Goal: Book appointment/travel/reservation

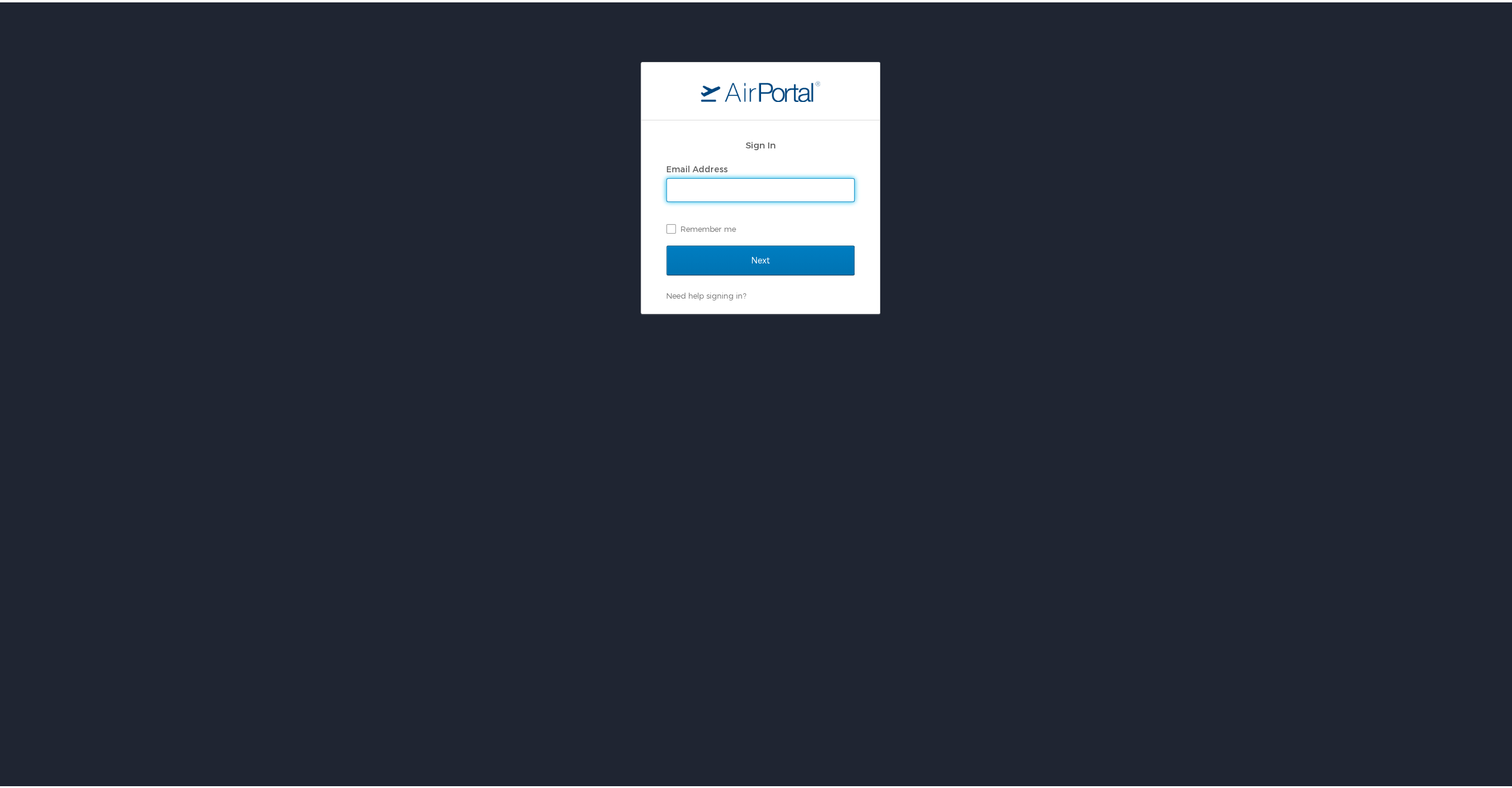
click at [727, 192] on input "Email Address" at bounding box center [760, 188] width 187 height 23
type input "[EMAIL_ADDRESS][DOMAIN_NAME]"
click at [751, 262] on input "Next" at bounding box center [761, 257] width 188 height 30
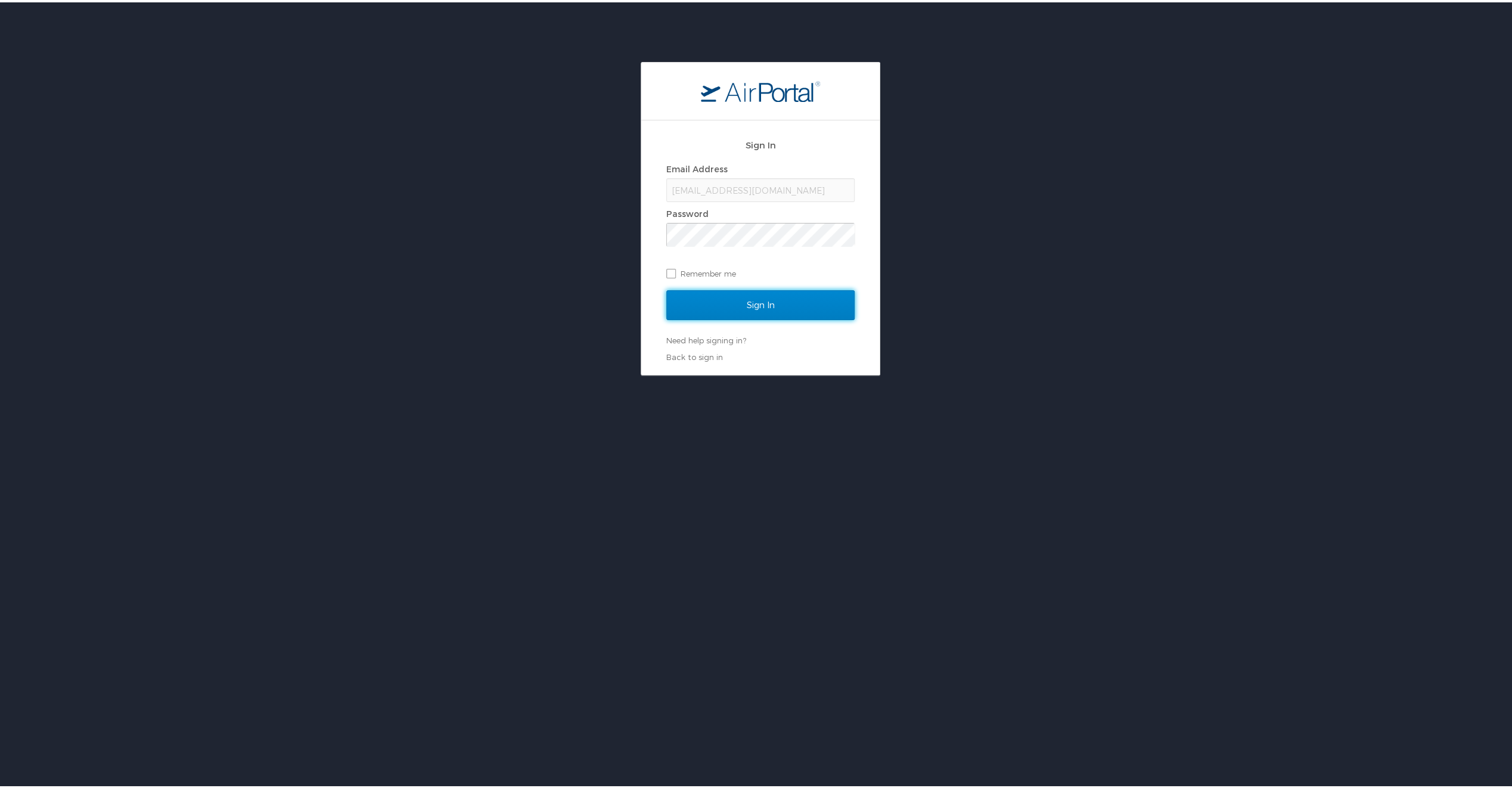
click at [761, 308] on input "Sign In" at bounding box center [761, 302] width 188 height 30
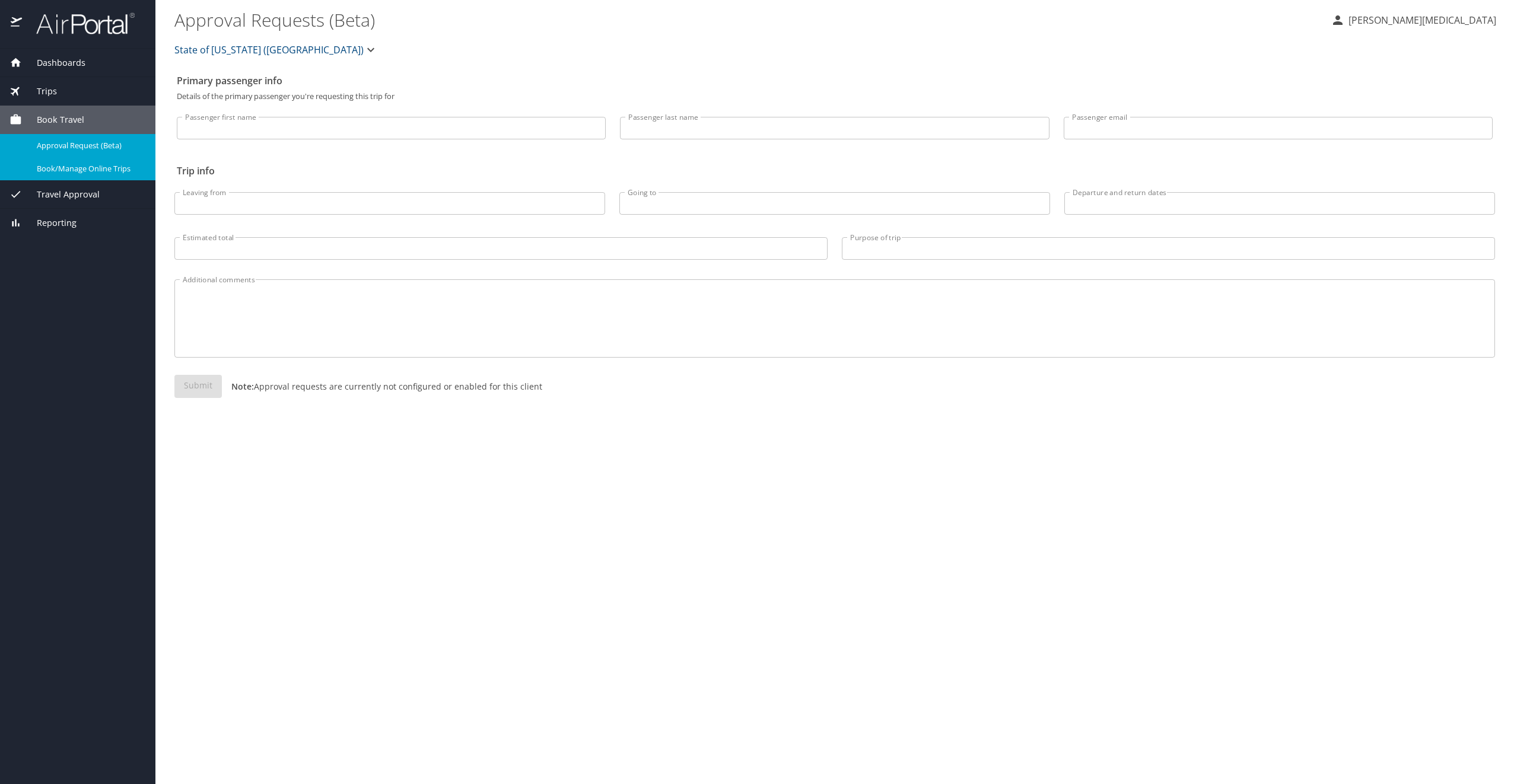
click at [54, 166] on span "Book/Manage Online Trips" at bounding box center [89, 169] width 105 height 11
